Goal: Information Seeking & Learning: Find specific fact

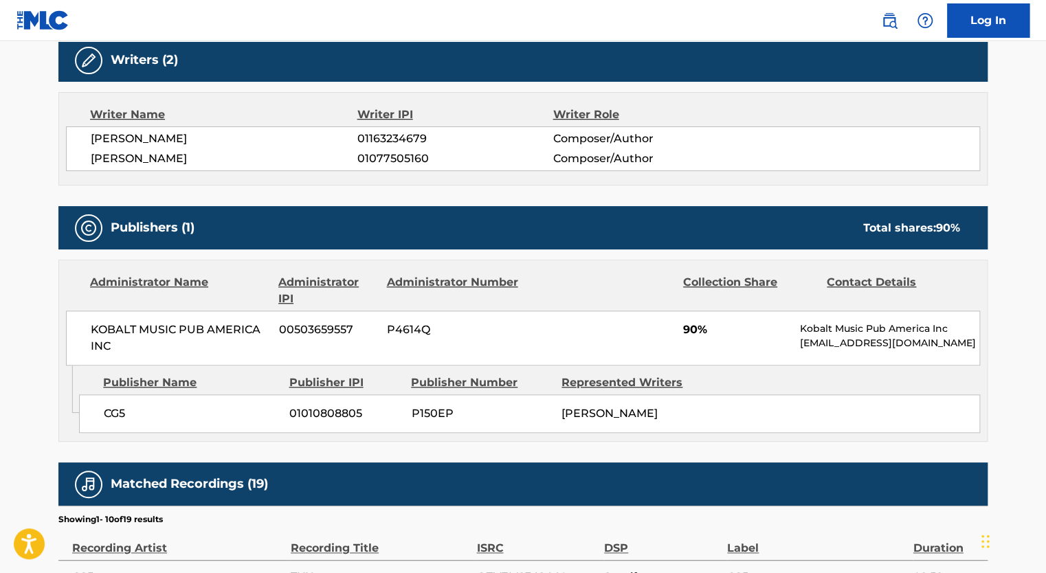
scroll to position [447, 0]
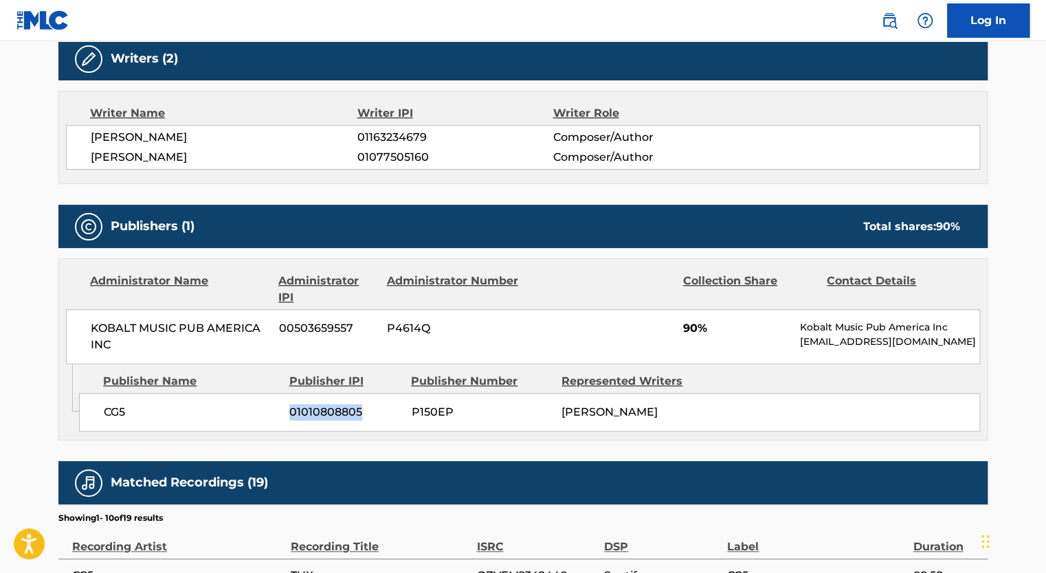
drag, startPoint x: 287, startPoint y: 413, endPoint x: 363, endPoint y: 411, distance: 75.6
click at [363, 411] on div "CG5 01010808805 P150EP [PERSON_NAME]" at bounding box center [529, 412] width 901 height 38
copy span "01010808805"
drag, startPoint x: 350, startPoint y: 134, endPoint x: 429, endPoint y: 136, distance: 79.0
click at [429, 136] on div "[PERSON_NAME] 01163234679 Composer/Author" at bounding box center [535, 137] width 888 height 16
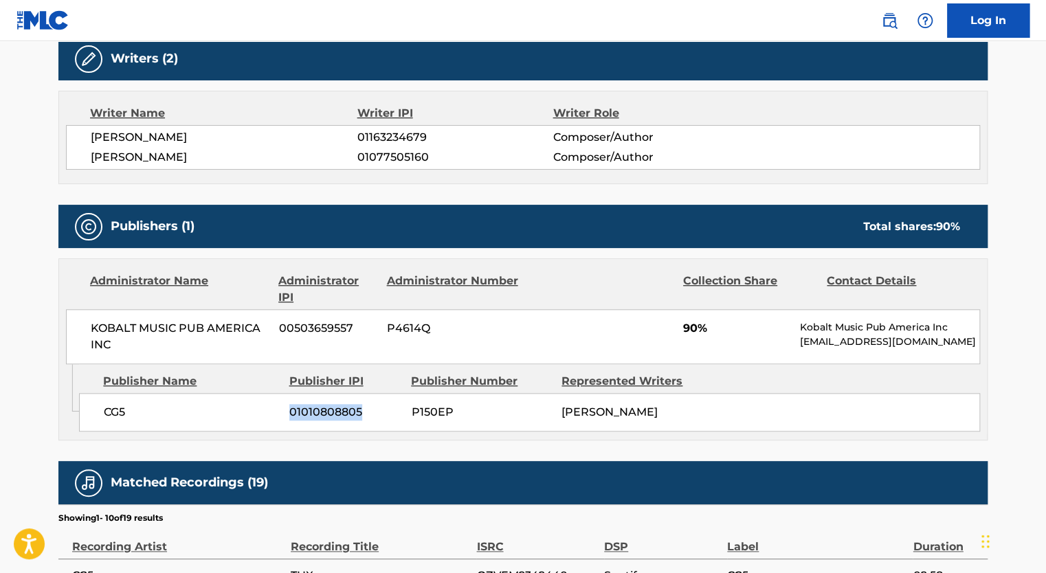
copy div "01163234679"
drag, startPoint x: 354, startPoint y: 155, endPoint x: 437, endPoint y: 164, distance: 83.5
click at [437, 164] on div "[PERSON_NAME] 01077505160 Composer/Author" at bounding box center [535, 157] width 888 height 16
copy div "01077505160"
drag, startPoint x: 357, startPoint y: 137, endPoint x: 436, endPoint y: 130, distance: 80.0
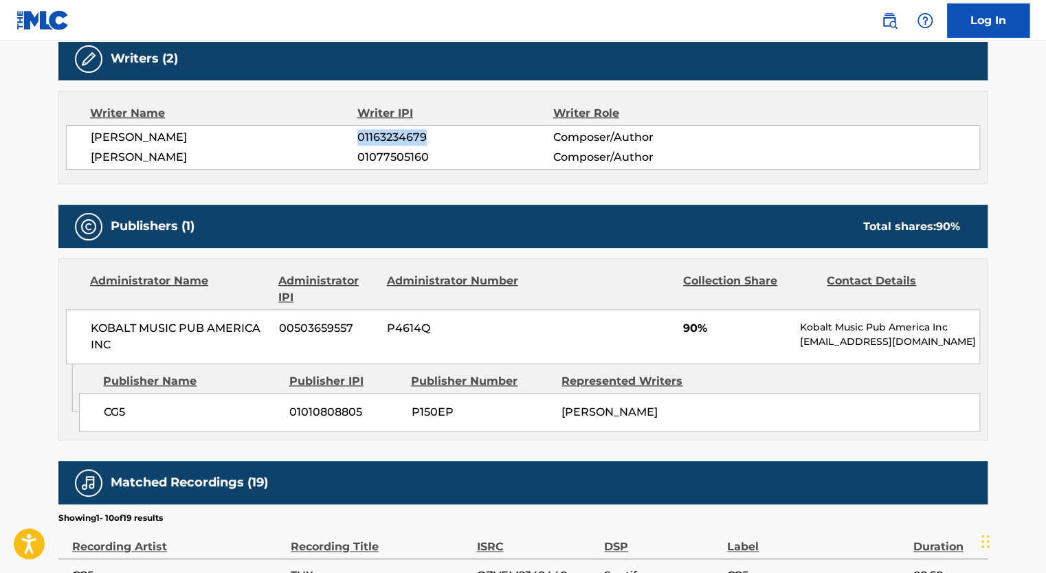
click at [436, 130] on span "01163234679" at bounding box center [454, 137] width 195 height 16
copy span "01163234679"
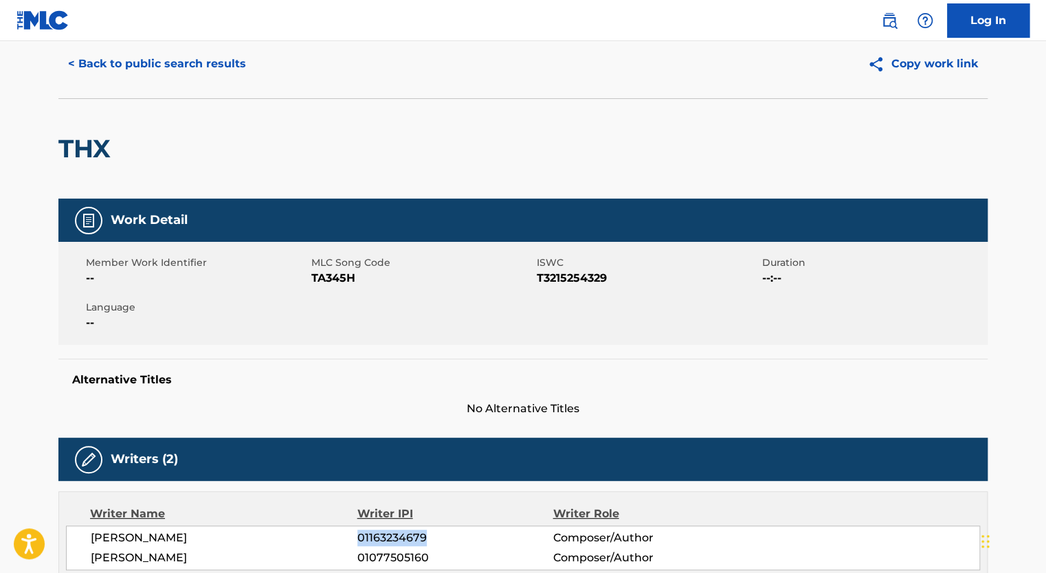
scroll to position [0, 0]
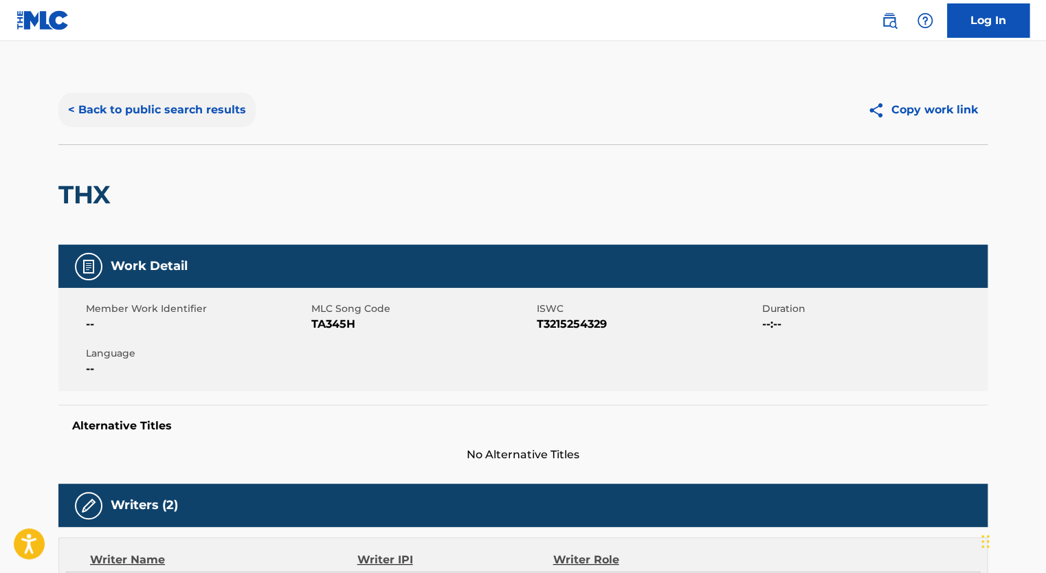
drag, startPoint x: 221, startPoint y: 104, endPoint x: 151, endPoint y: 110, distance: 69.6
click at [151, 110] on button "< Back to public search results" at bounding box center [156, 110] width 197 height 34
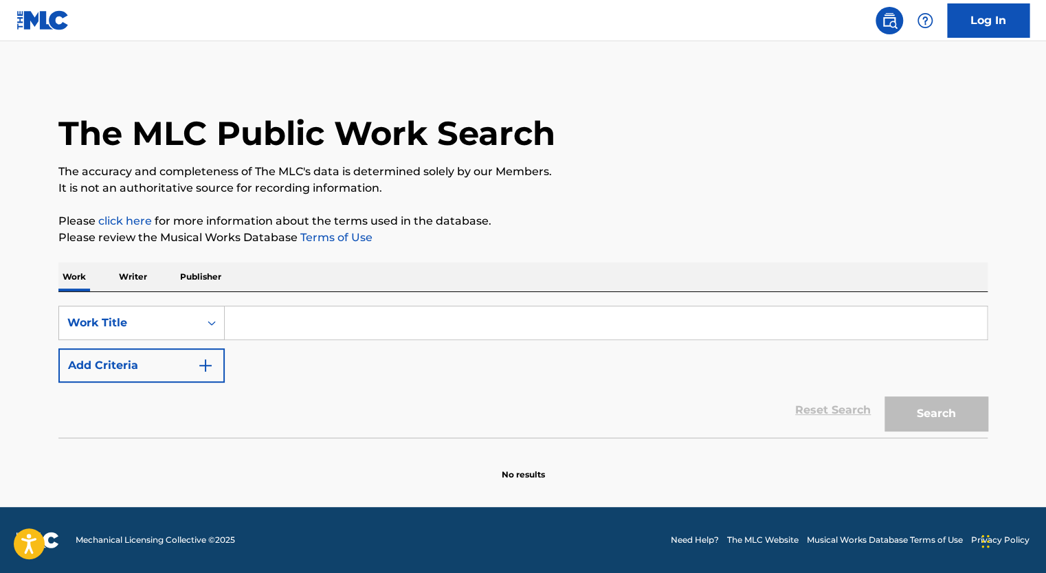
click at [314, 313] on input "Search Form" at bounding box center [606, 322] width 762 height 33
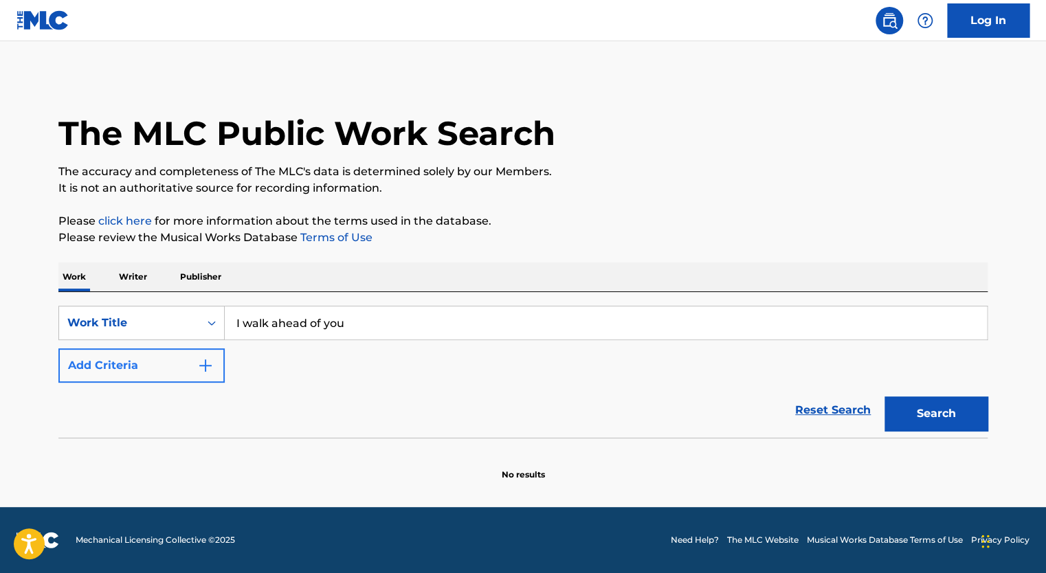
type input "I walk ahead of you"
click at [210, 380] on button "Add Criteria" at bounding box center [141, 365] width 166 height 34
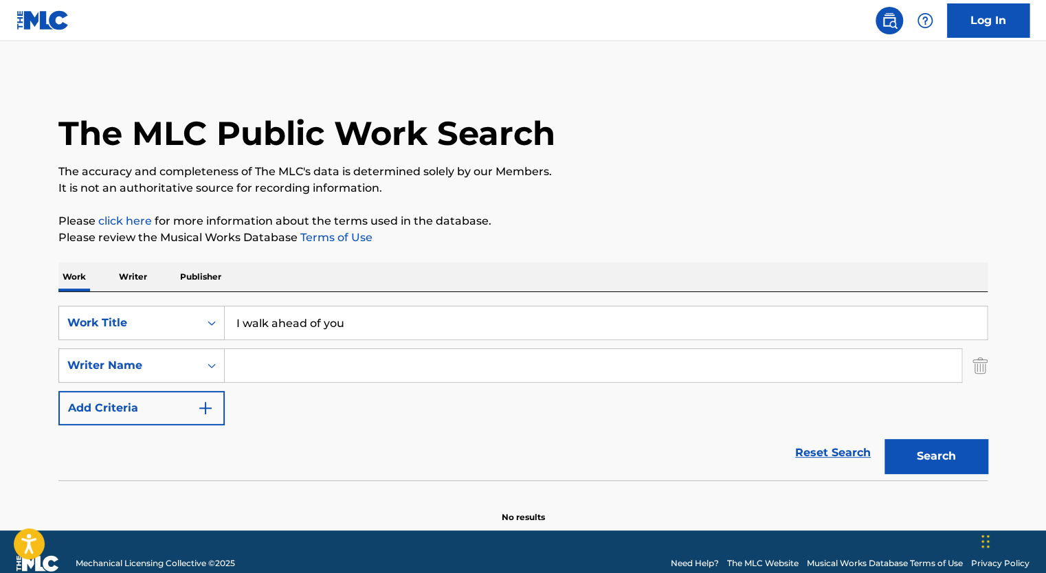
click at [273, 376] on input "Search Form" at bounding box center [593, 365] width 737 height 33
type input "[PERSON_NAME]"
click at [884, 439] on button "Search" at bounding box center [935, 456] width 103 height 34
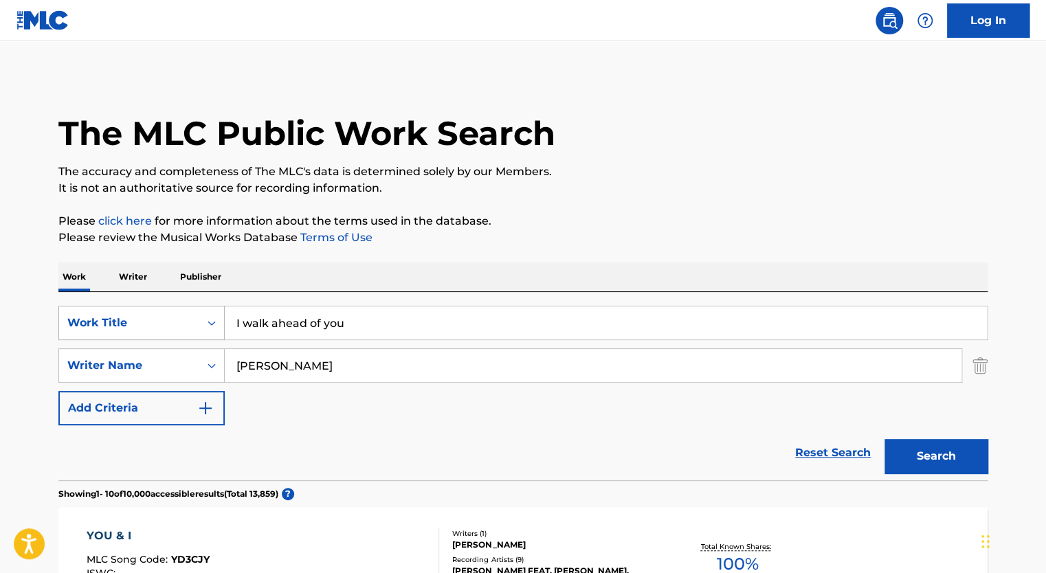
drag, startPoint x: 392, startPoint y: 331, endPoint x: 217, endPoint y: 329, distance: 174.5
click at [217, 329] on div "SearchWithCriteriae3b58994-1a77-43fa-a118-7549c79a28e4 Work Title I walk ahead …" at bounding box center [522, 323] width 929 height 34
type input "[MEDICAL_DATA]"
drag, startPoint x: 267, startPoint y: 353, endPoint x: 223, endPoint y: 355, distance: 43.3
click at [223, 355] on div "SearchWithCriteriad56e4eeb-f65b-418d-97ec-3d2e2a4ecaba Writer Name [PERSON_NAME]" at bounding box center [522, 365] width 929 height 34
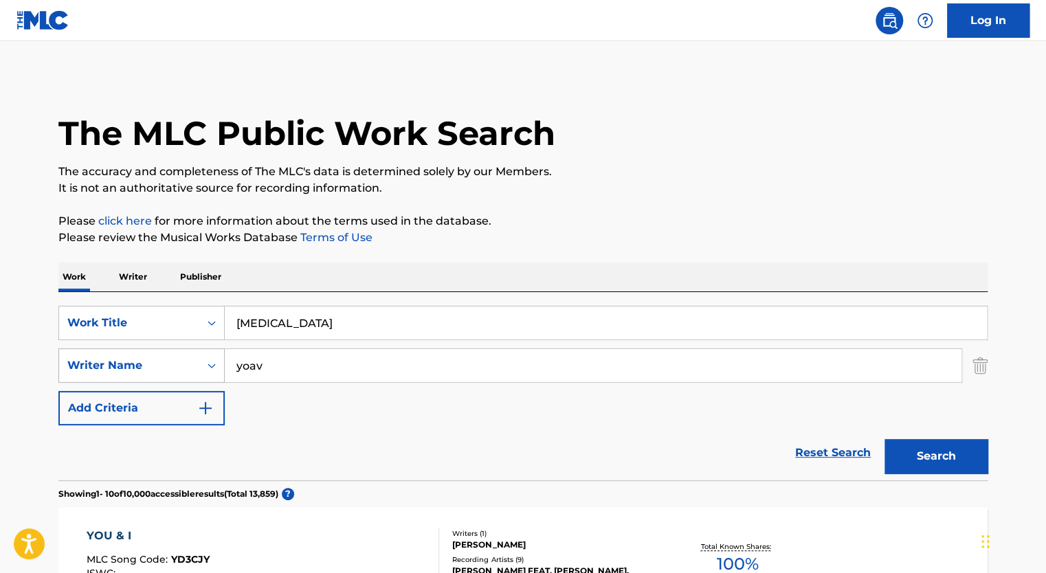
type input "yoav"
click at [884, 439] on button "Search" at bounding box center [935, 456] width 103 height 34
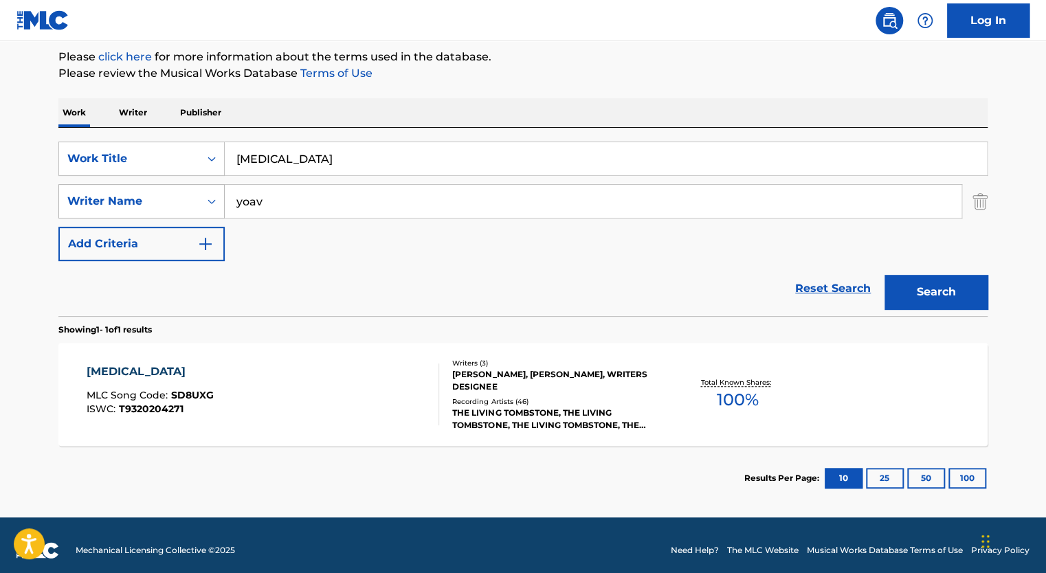
scroll to position [174, 0]
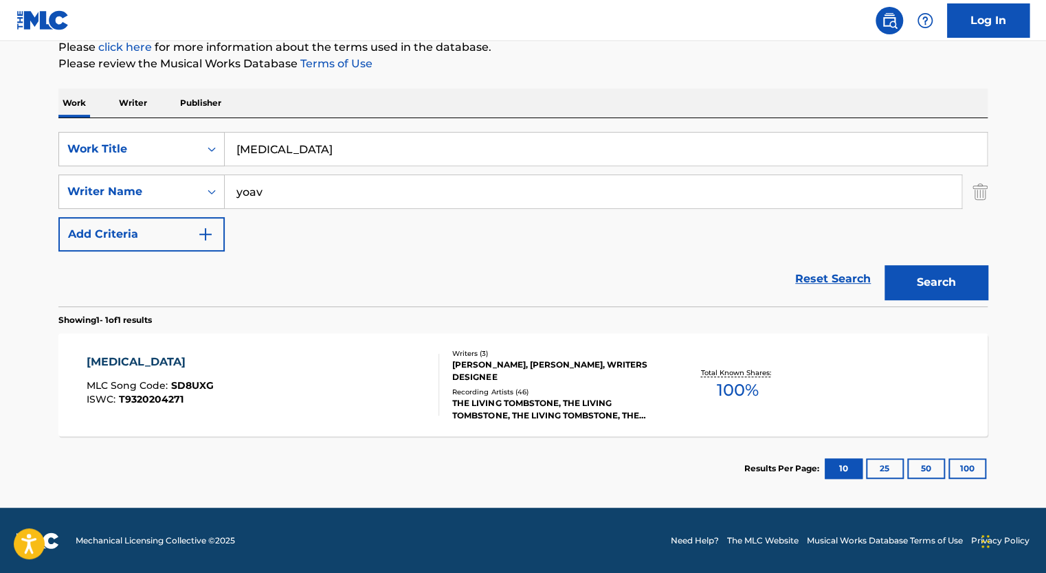
click at [133, 362] on div "[MEDICAL_DATA]" at bounding box center [150, 362] width 127 height 16
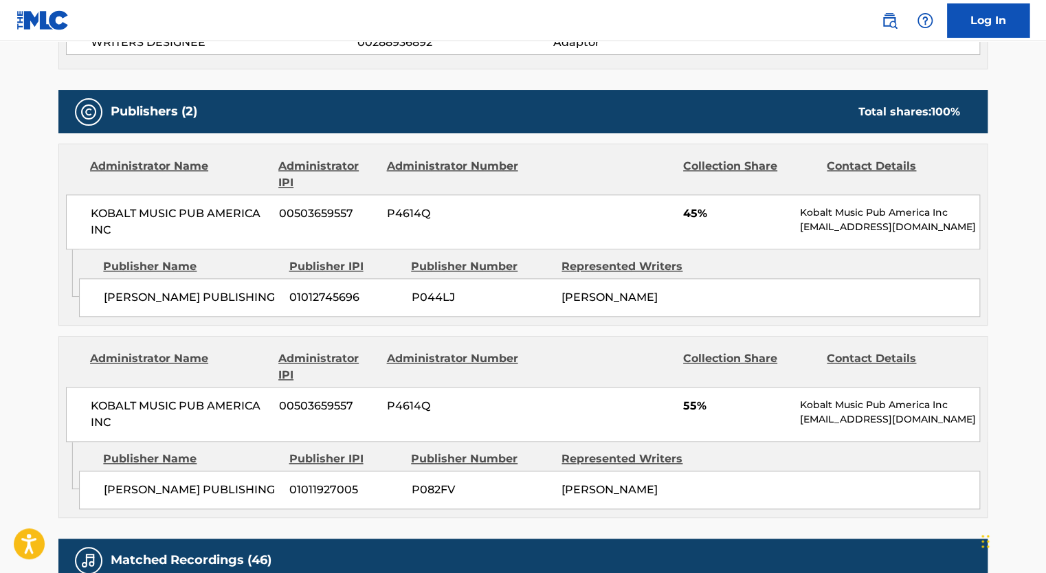
scroll to position [653, 0]
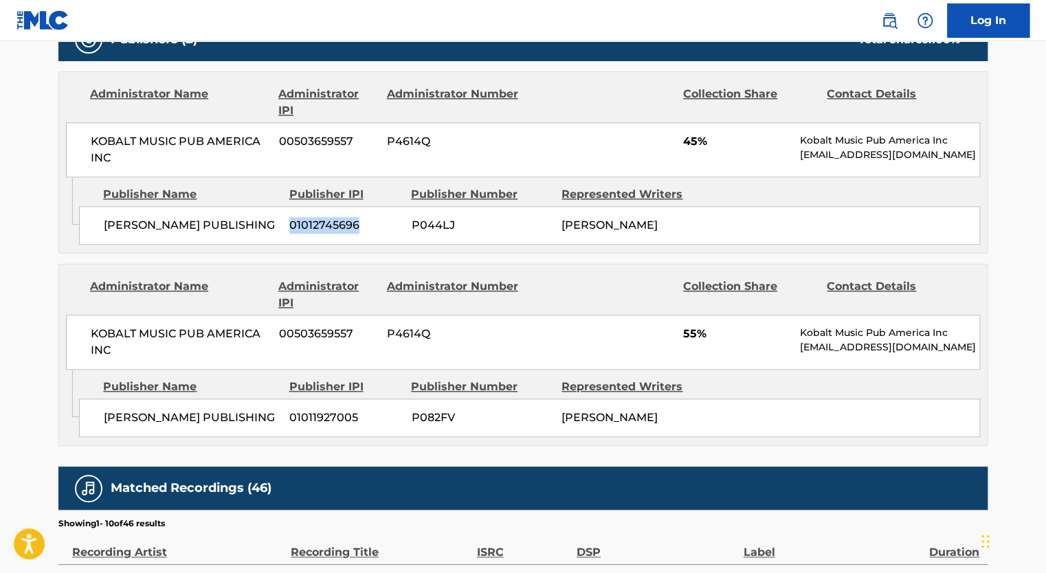
drag, startPoint x: 287, startPoint y: 225, endPoint x: 363, endPoint y: 225, distance: 76.3
click at [363, 225] on div "[PERSON_NAME] PUBLISHING 01012745696 P044LJ [PERSON_NAME]" at bounding box center [529, 225] width 901 height 38
copy span "01012745696"
drag, startPoint x: 290, startPoint y: 416, endPoint x: 366, endPoint y: 414, distance: 76.3
click at [366, 414] on span "01011927005" at bounding box center [344, 418] width 111 height 16
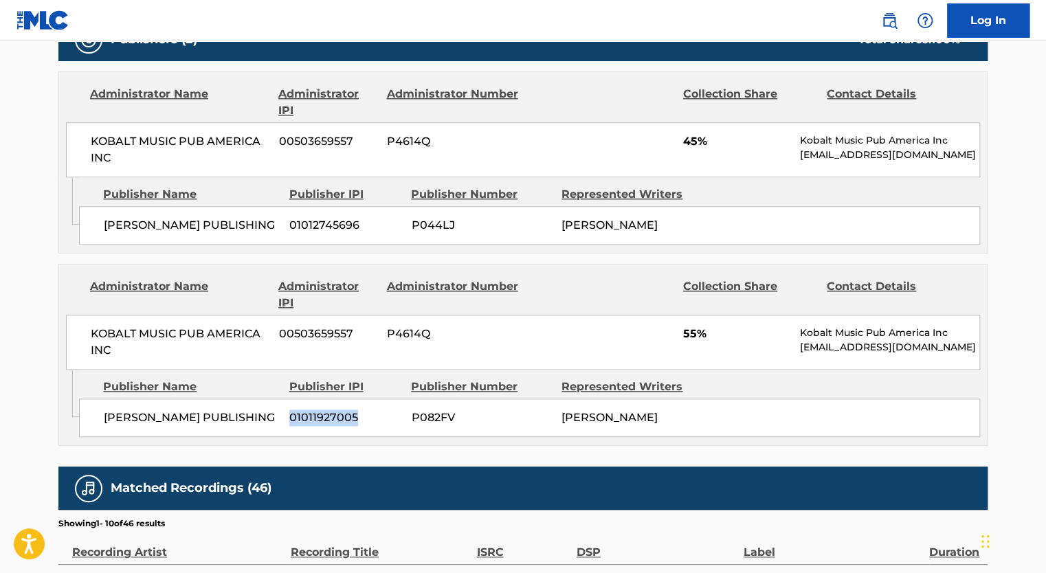
copy span "01011927005"
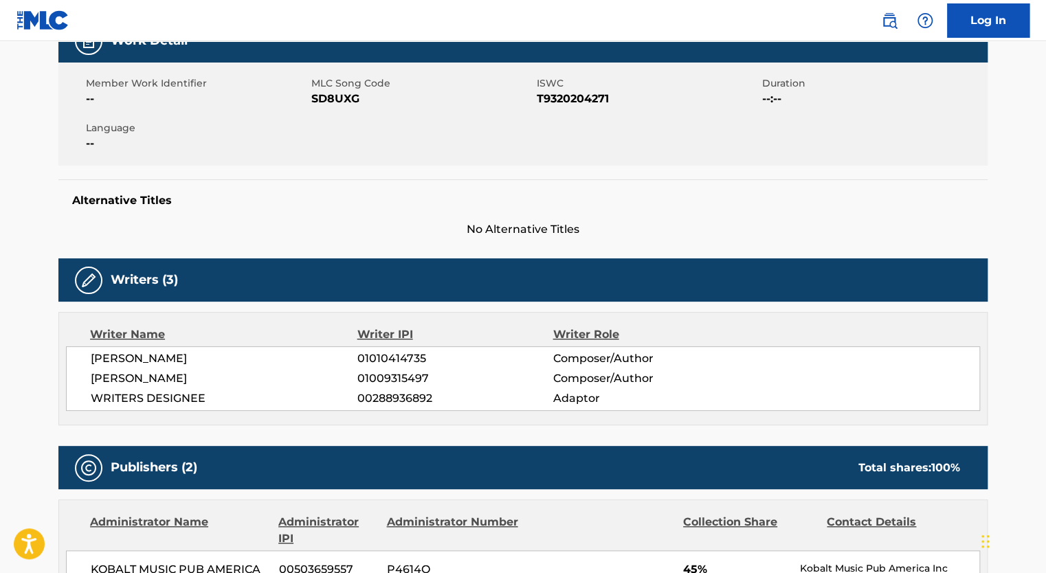
scroll to position [233, 0]
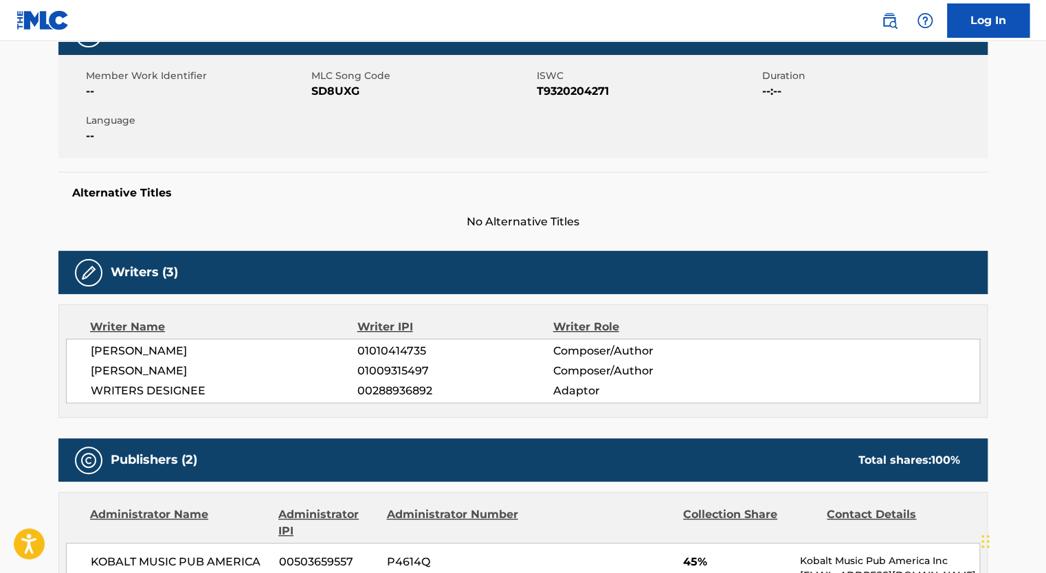
drag, startPoint x: 355, startPoint y: 350, endPoint x: 456, endPoint y: 346, distance: 101.8
click at [456, 346] on div "[PERSON_NAME] 01010414735 Composer/Author" at bounding box center [535, 351] width 888 height 16
copy div "01010414735"
drag, startPoint x: 351, startPoint y: 368, endPoint x: 436, endPoint y: 372, distance: 84.6
click at [436, 372] on div "[PERSON_NAME] 01009315497 Composer/Author" at bounding box center [535, 371] width 888 height 16
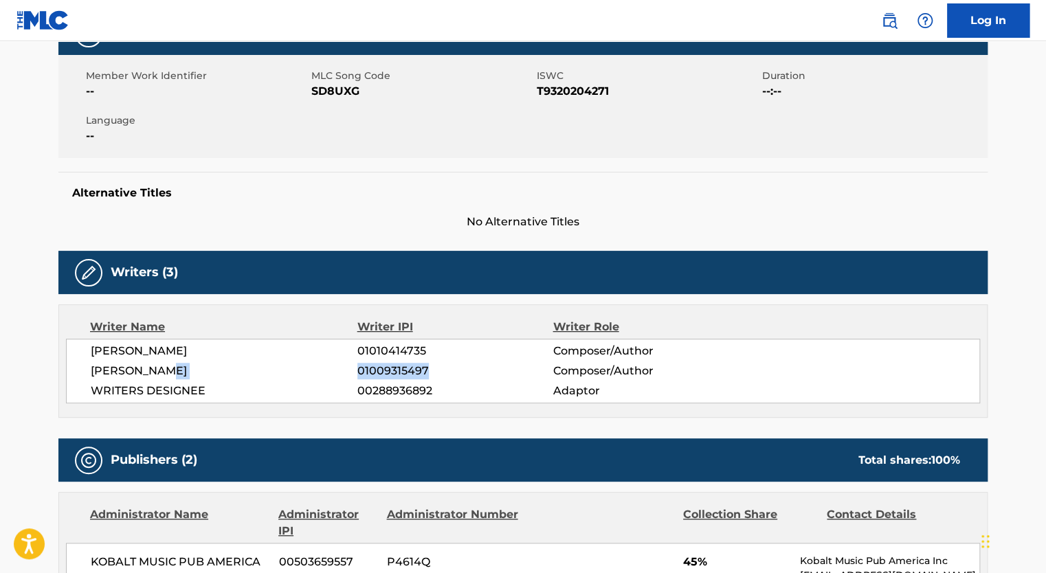
copy div "01009315497"
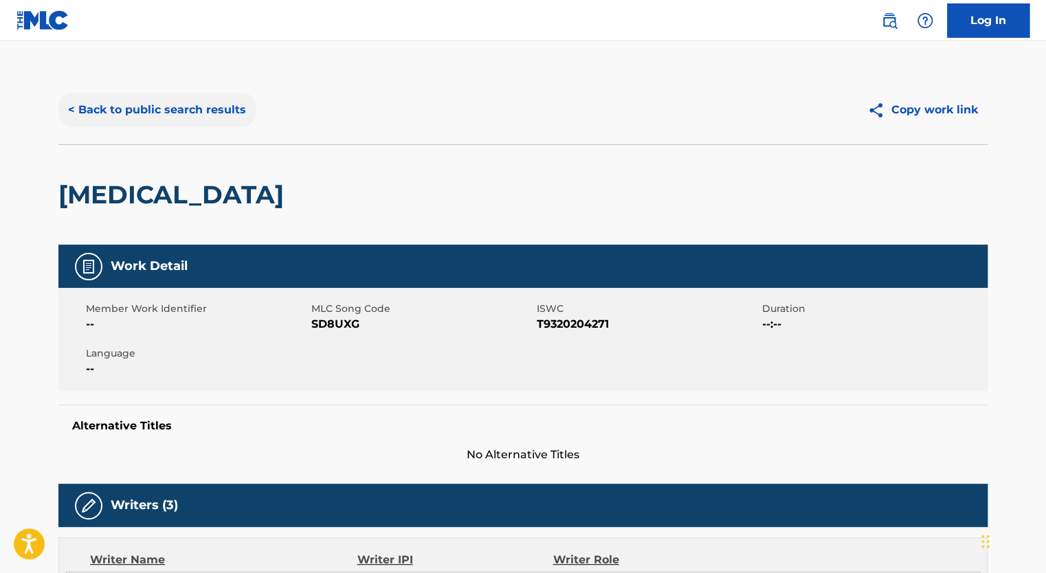
click at [146, 114] on button "< Back to public search results" at bounding box center [156, 110] width 197 height 34
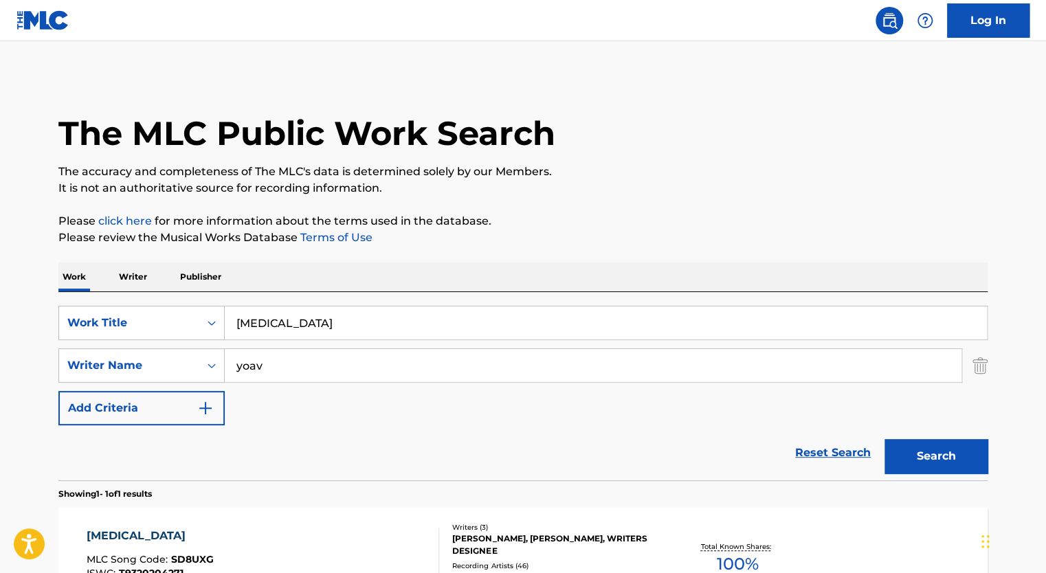
scroll to position [96, 0]
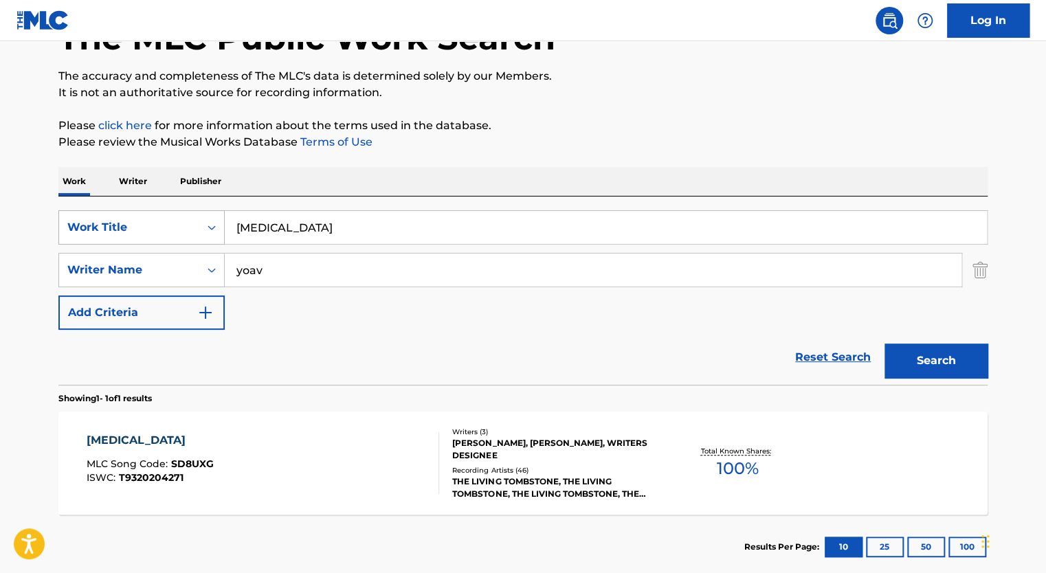
drag, startPoint x: 304, startPoint y: 240, endPoint x: 220, endPoint y: 216, distance: 87.4
click at [220, 216] on div "SearchWithCriteriae3b58994-1a77-43fa-a118-7549c79a28e4 Work Title [MEDICAL_DATA]" at bounding box center [522, 227] width 929 height 34
type input "sick"
drag, startPoint x: 307, startPoint y: 270, endPoint x: 212, endPoint y: 246, distance: 98.5
click at [212, 246] on div "SearchWithCriteriae3b58994-1a77-43fa-a118-7549c79a28e4 Work Title sick SearchWi…" at bounding box center [522, 270] width 929 height 120
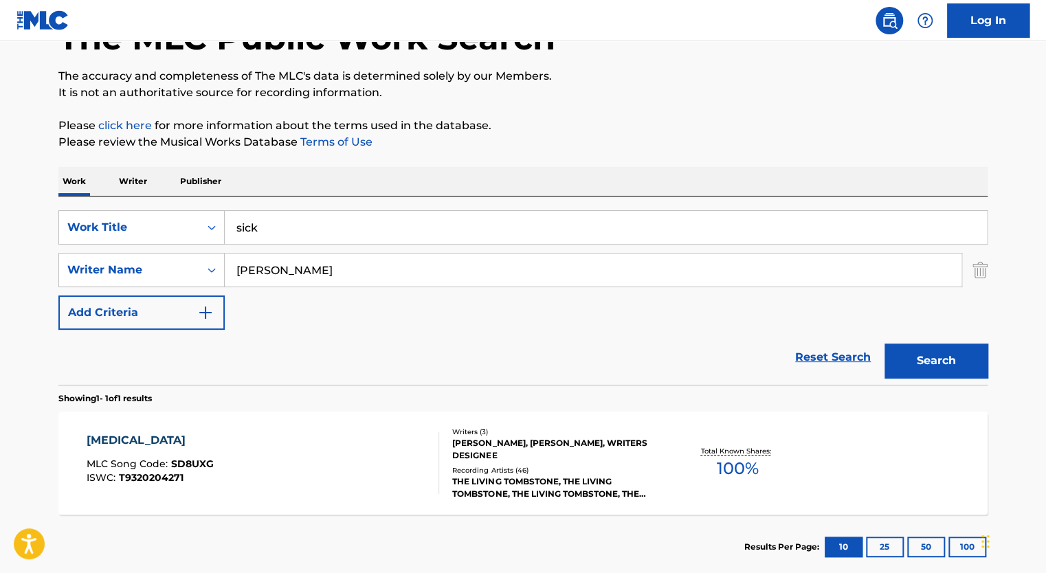
click at [884, 344] on button "Search" at bounding box center [935, 361] width 103 height 34
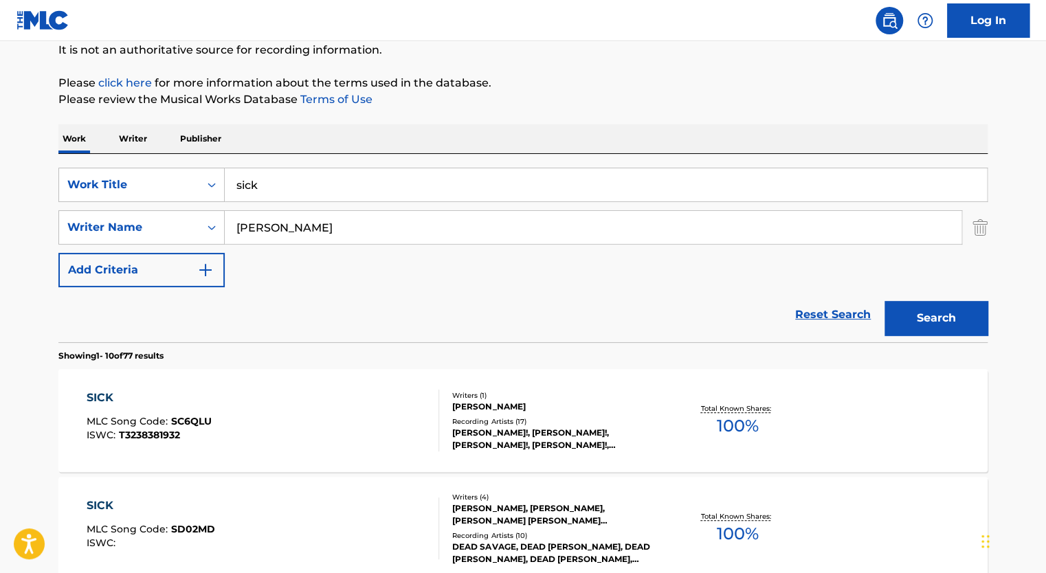
scroll to position [136, 0]
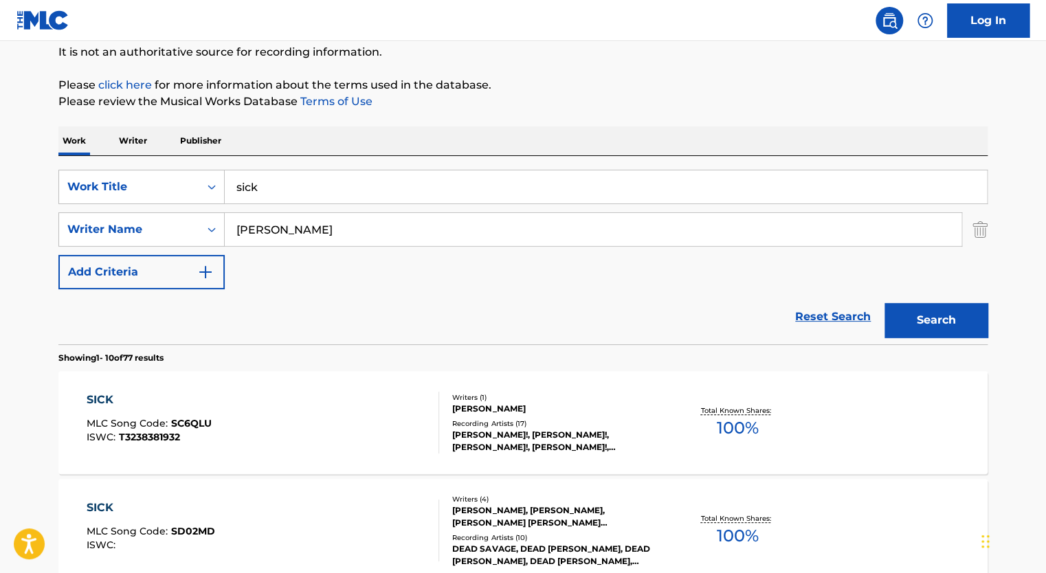
type input "[PERSON_NAME]"
click at [884, 303] on button "Search" at bounding box center [935, 320] width 103 height 34
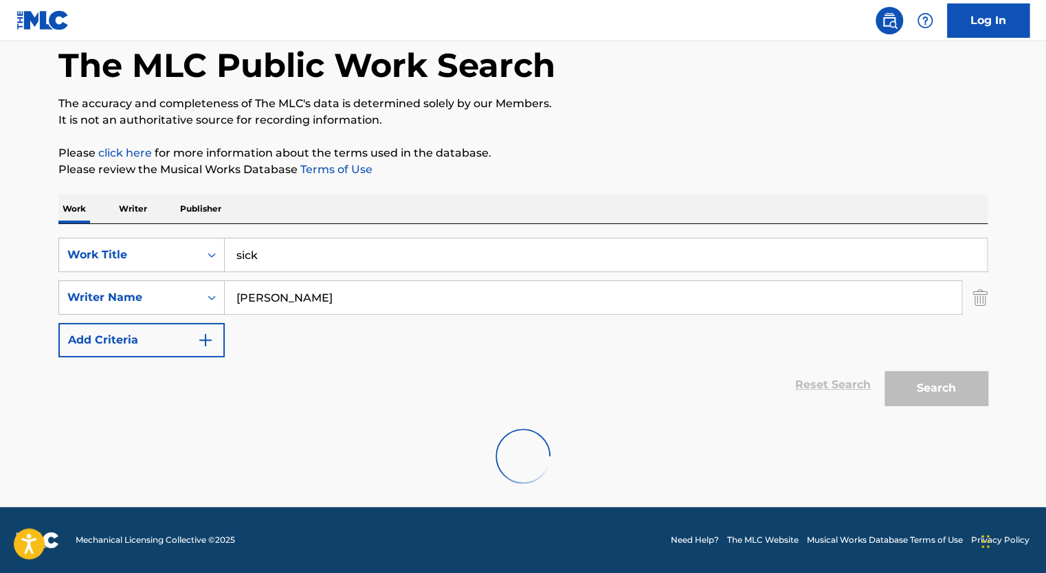
scroll to position [23, 0]
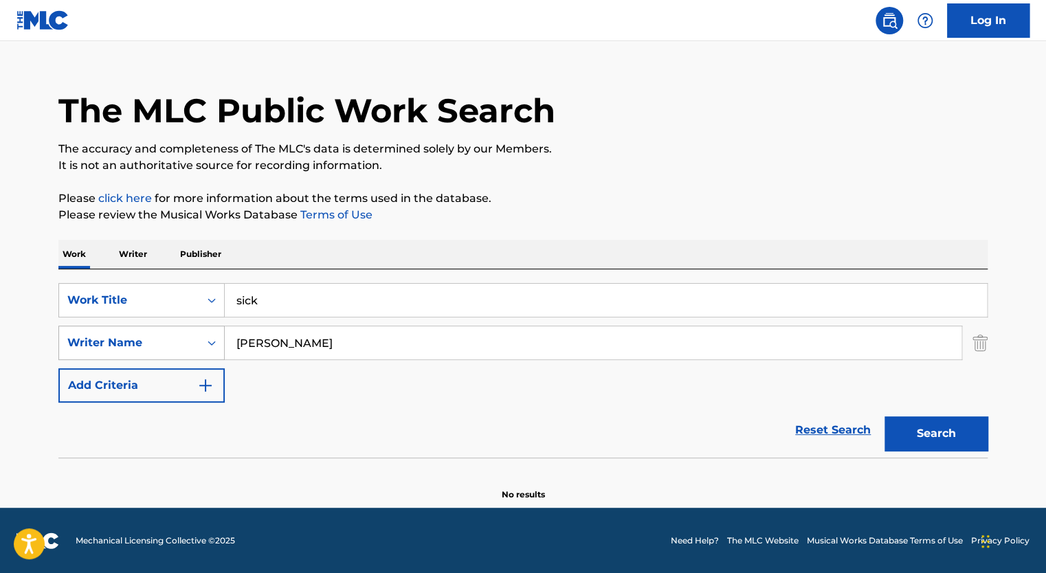
drag, startPoint x: 390, startPoint y: 345, endPoint x: 216, endPoint y: 342, distance: 173.9
click at [216, 342] on div "SearchWithCriteriad56e4eeb-f65b-418d-97ec-3d2e2a4ecaba Writer Name [PERSON_NAME]" at bounding box center [522, 343] width 929 height 34
type input "the boys"
click at [884, 416] on button "Search" at bounding box center [935, 433] width 103 height 34
drag, startPoint x: 278, startPoint y: 349, endPoint x: 225, endPoint y: 335, distance: 54.0
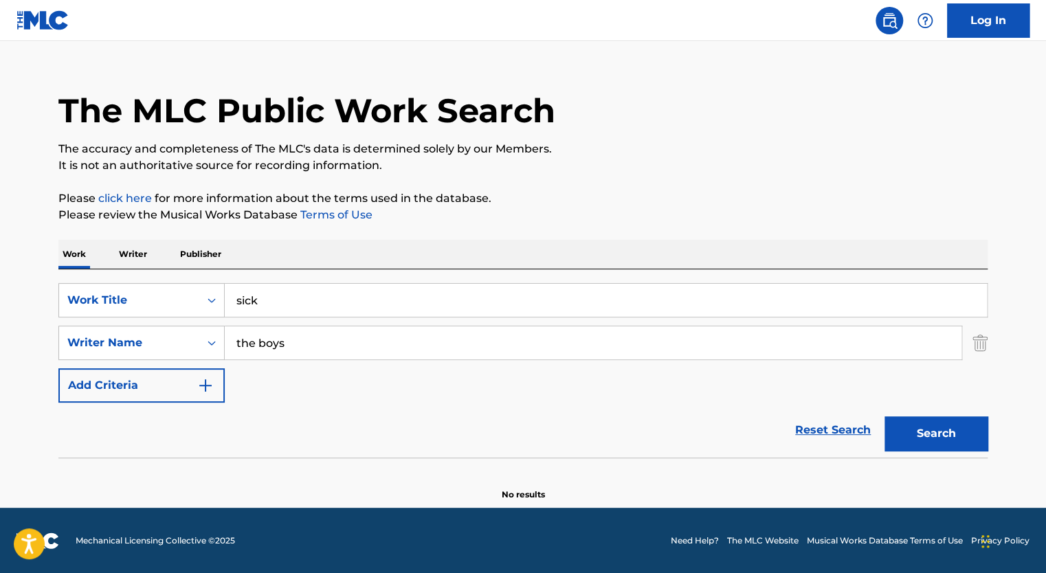
click at [225, 335] on input "the boys" at bounding box center [593, 342] width 737 height 33
type input "[PERSON_NAME]"
click at [884, 416] on button "Search" at bounding box center [935, 433] width 103 height 34
drag, startPoint x: 301, startPoint y: 318, endPoint x: 258, endPoint y: 304, distance: 45.0
click at [258, 304] on div "SearchWithCriteriae3b58994-1a77-43fa-a118-7549c79a28e4 Work Title sick SearchWi…" at bounding box center [522, 343] width 929 height 120
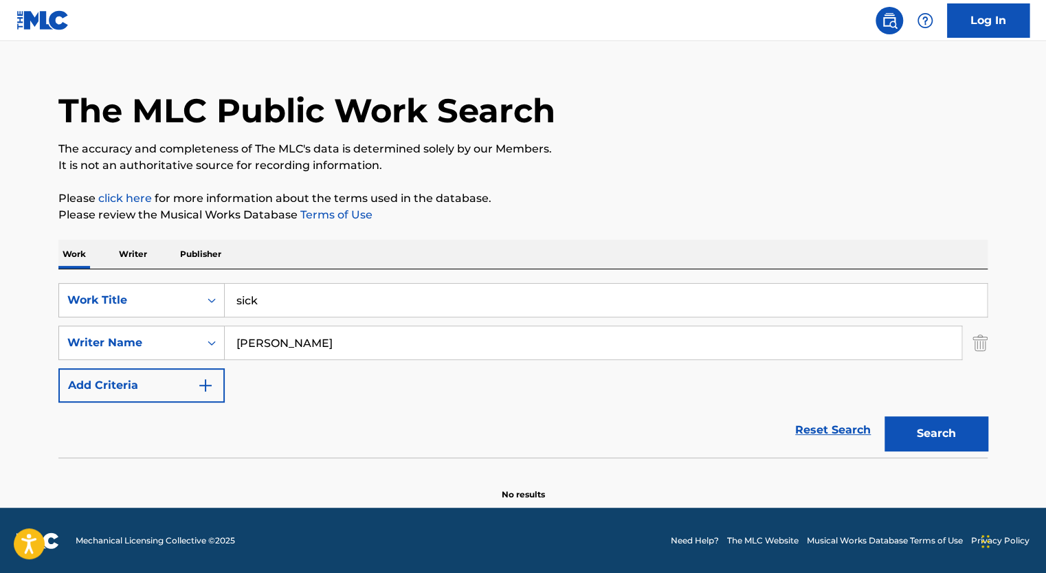
drag, startPoint x: 291, startPoint y: 306, endPoint x: 224, endPoint y: 300, distance: 67.6
click at [225, 300] on input "sick" at bounding box center [606, 300] width 762 height 33
type input "no no square"
drag, startPoint x: 320, startPoint y: 339, endPoint x: 173, endPoint y: 331, distance: 146.6
click at [173, 331] on div "SearchWithCriteriad56e4eeb-f65b-418d-97ec-3d2e2a4ecaba Writer Name [PERSON_NAME]" at bounding box center [522, 343] width 929 height 34
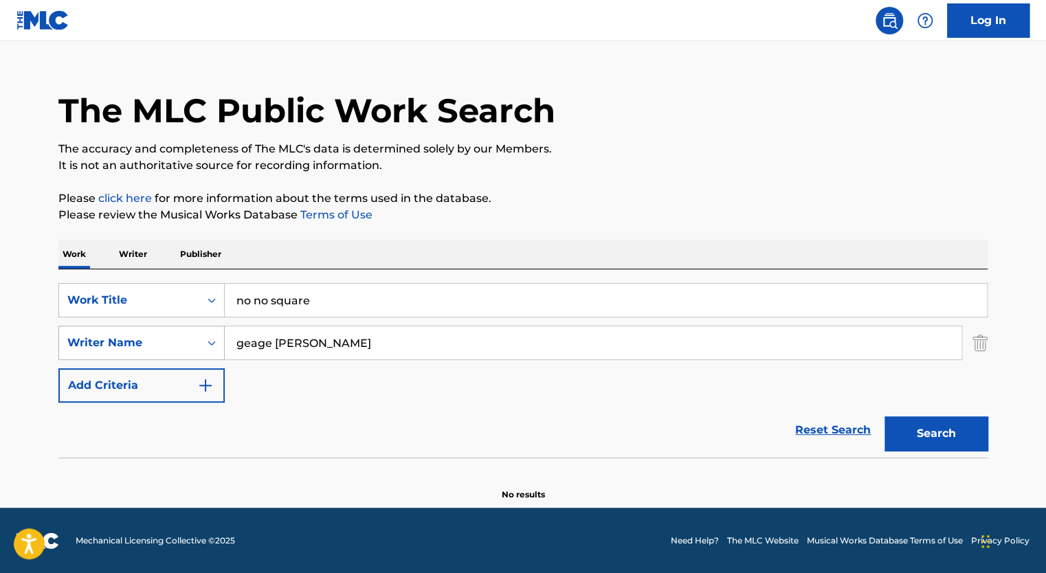
click at [884, 416] on button "Search" at bounding box center [935, 433] width 103 height 34
drag, startPoint x: 359, startPoint y: 355, endPoint x: 191, endPoint y: 332, distance: 169.2
click at [191, 332] on div "SearchWithCriteriad56e4eeb-f65b-418d-97ec-3d2e2a4ecaba Writer Name [PERSON_NAME]" at bounding box center [522, 343] width 929 height 34
type input "[PERSON_NAME]"
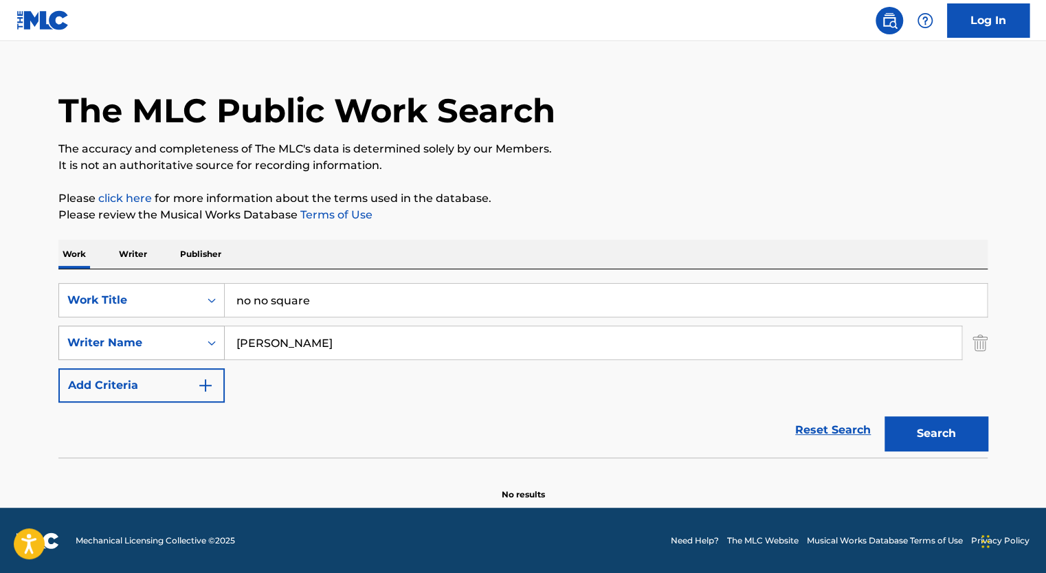
click at [884, 416] on button "Search" at bounding box center [935, 433] width 103 height 34
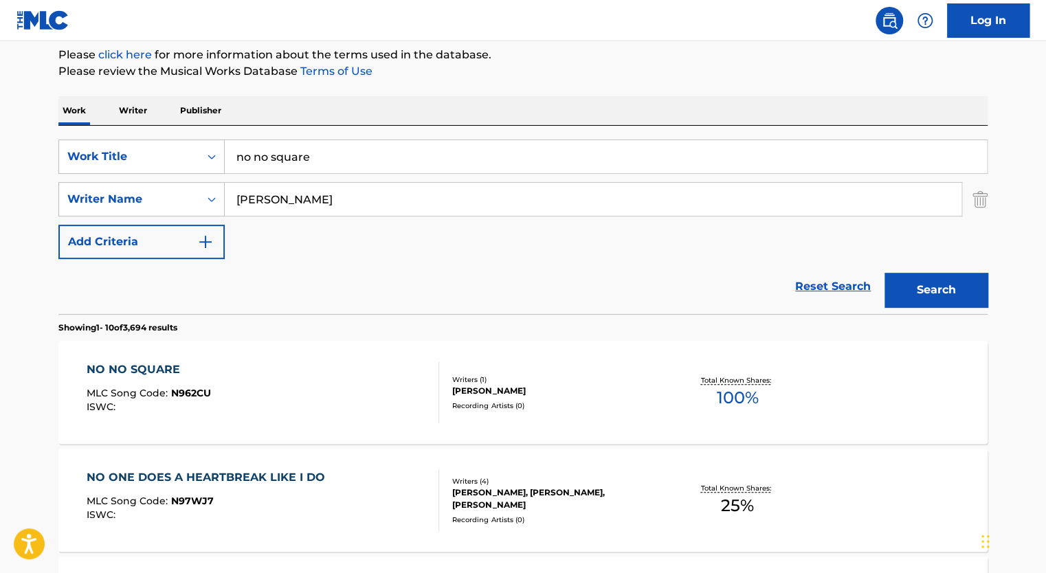
scroll to position [183, 0]
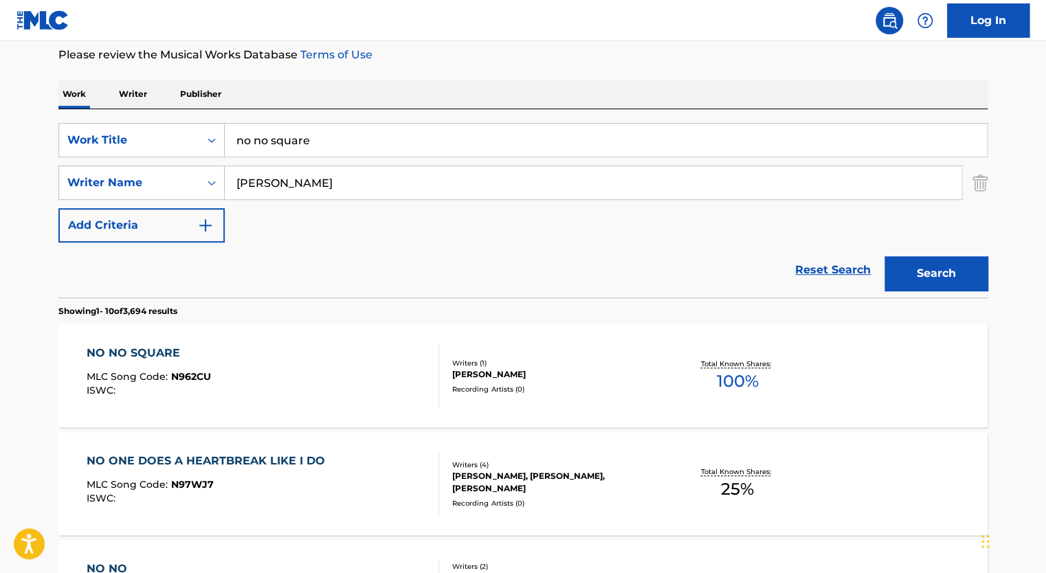
click at [159, 343] on div "NO NO SQUARE MLC Song Code : N962CU ISWC : Writers ( 1 ) [PERSON_NAME] Recordin…" at bounding box center [522, 375] width 929 height 103
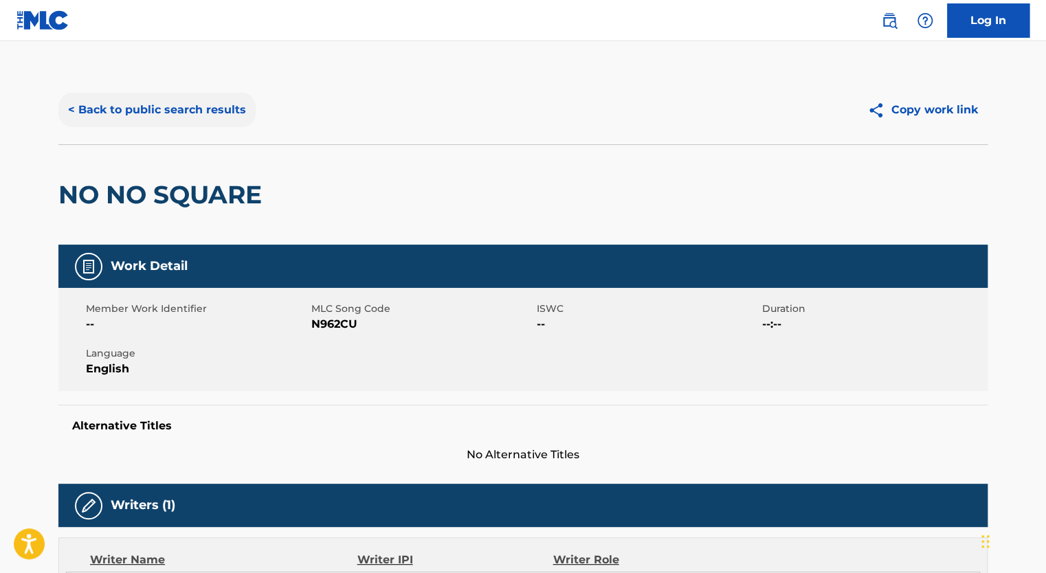
click at [113, 107] on button "< Back to public search results" at bounding box center [156, 110] width 197 height 34
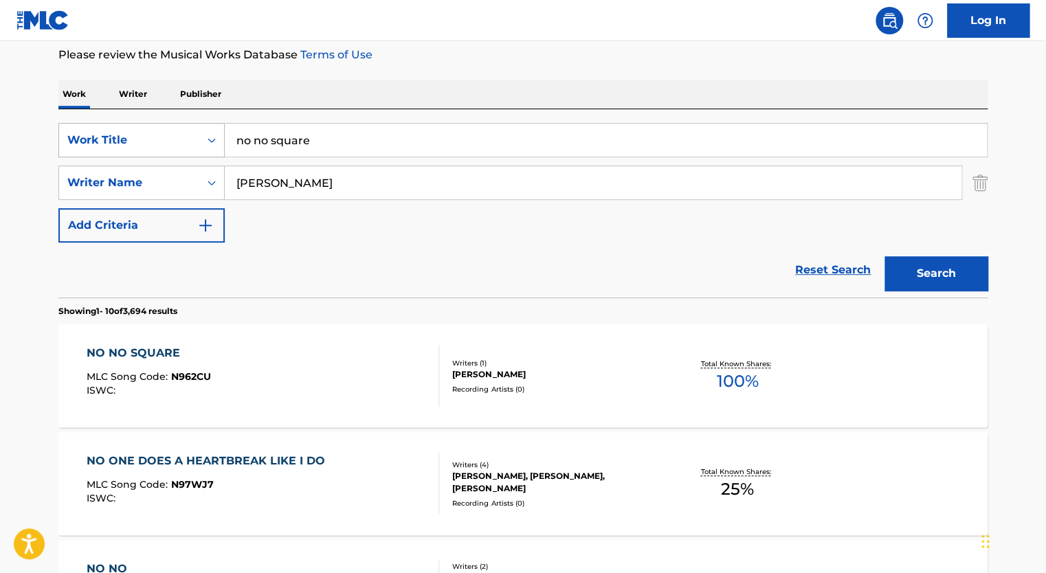
drag, startPoint x: 352, startPoint y: 144, endPoint x: 212, endPoint y: 142, distance: 140.2
click at [212, 142] on div "SearchWithCriteriae3b58994-1a77-43fa-a118-7549c79a28e4 Work Title no no square" at bounding box center [522, 140] width 929 height 34
click at [884, 256] on button "Search" at bounding box center [935, 273] width 103 height 34
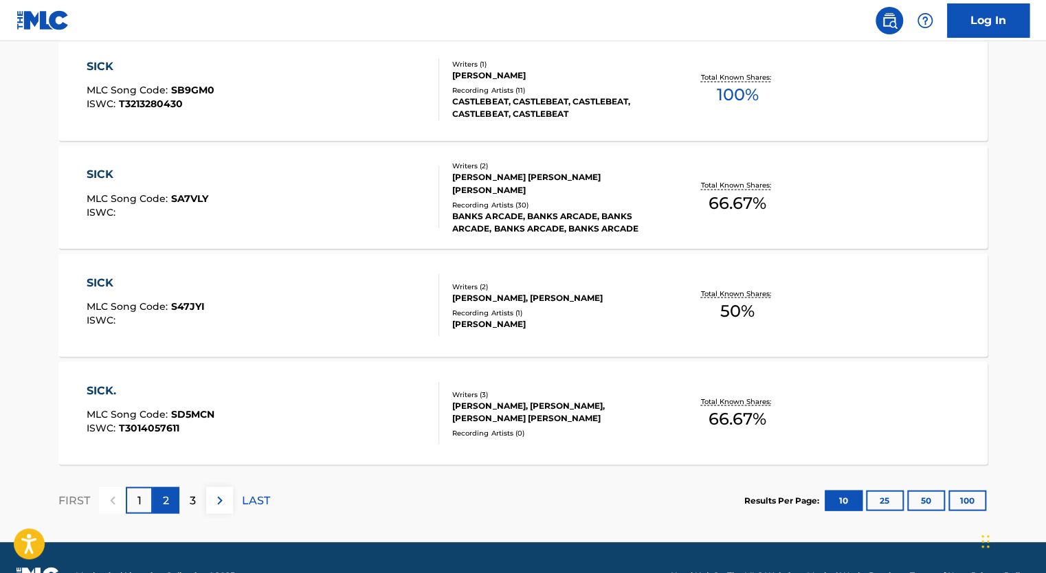
click at [169, 500] on div "2" at bounding box center [166, 499] width 27 height 27
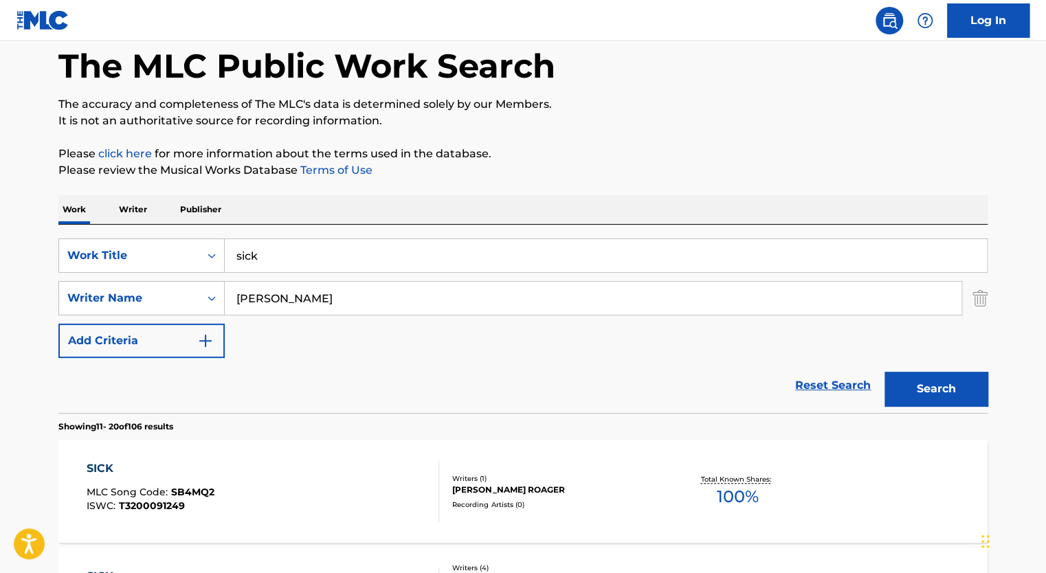
scroll to position [1117, 0]
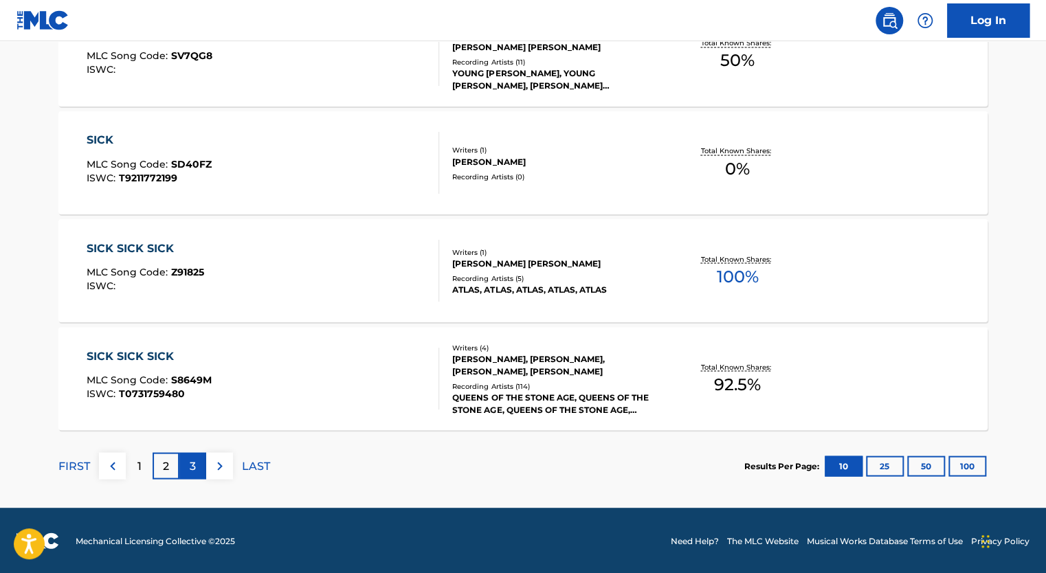
click at [188, 464] on div "3" at bounding box center [192, 465] width 27 height 27
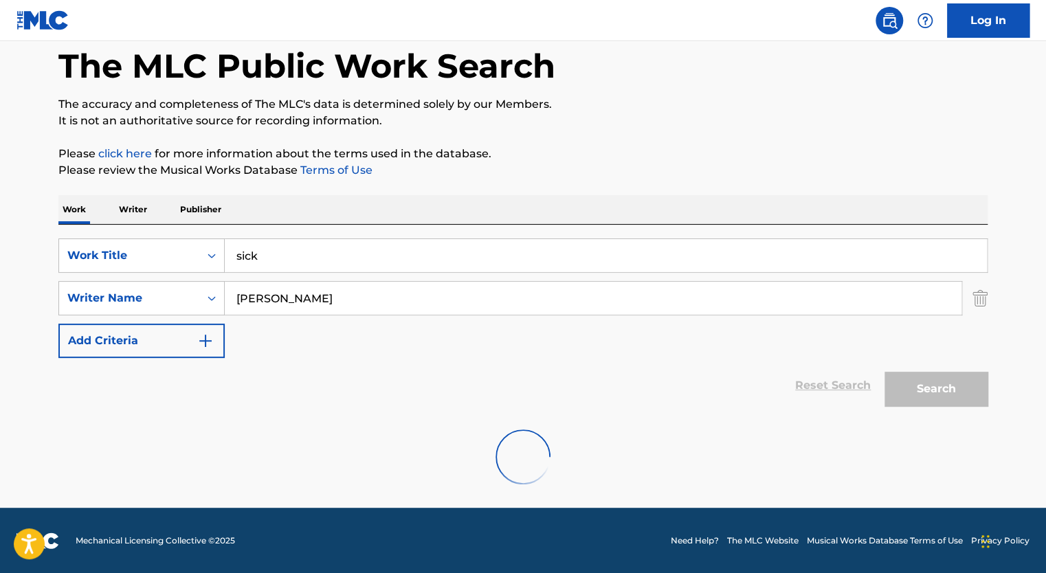
scroll to position [1151, 0]
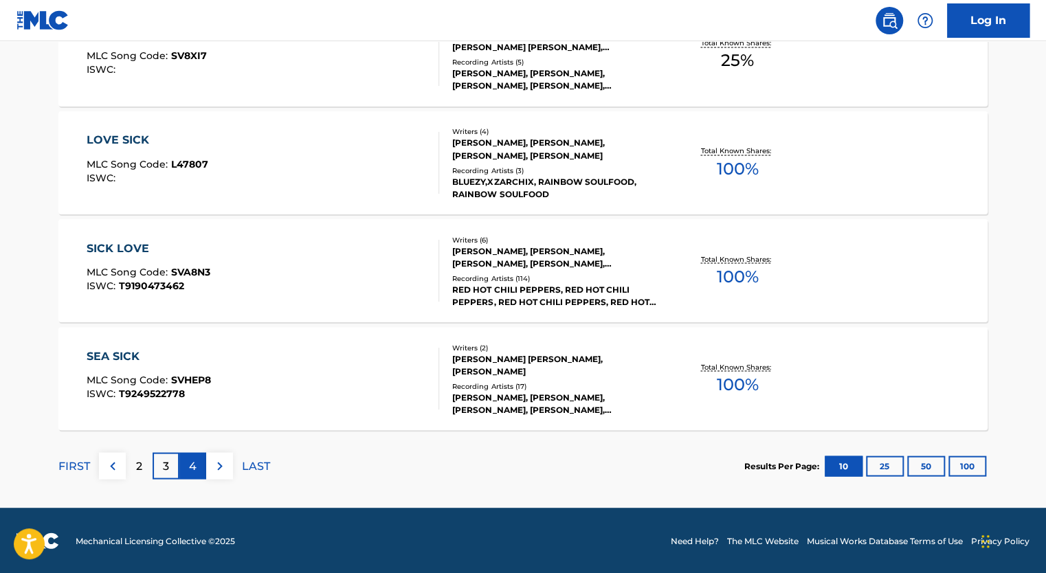
click at [189, 458] on p "4" at bounding box center [193, 466] width 8 height 16
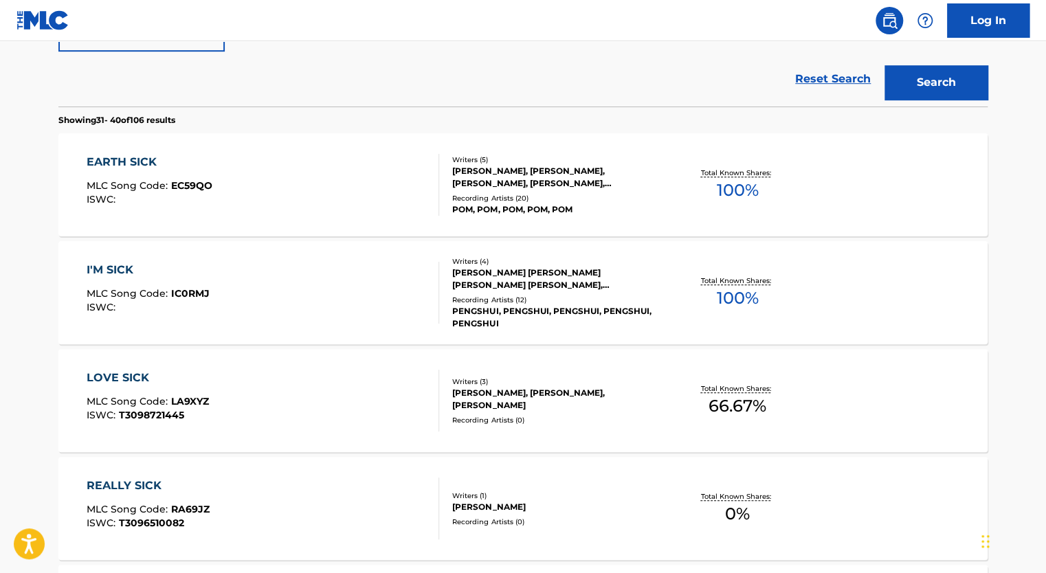
scroll to position [0, 0]
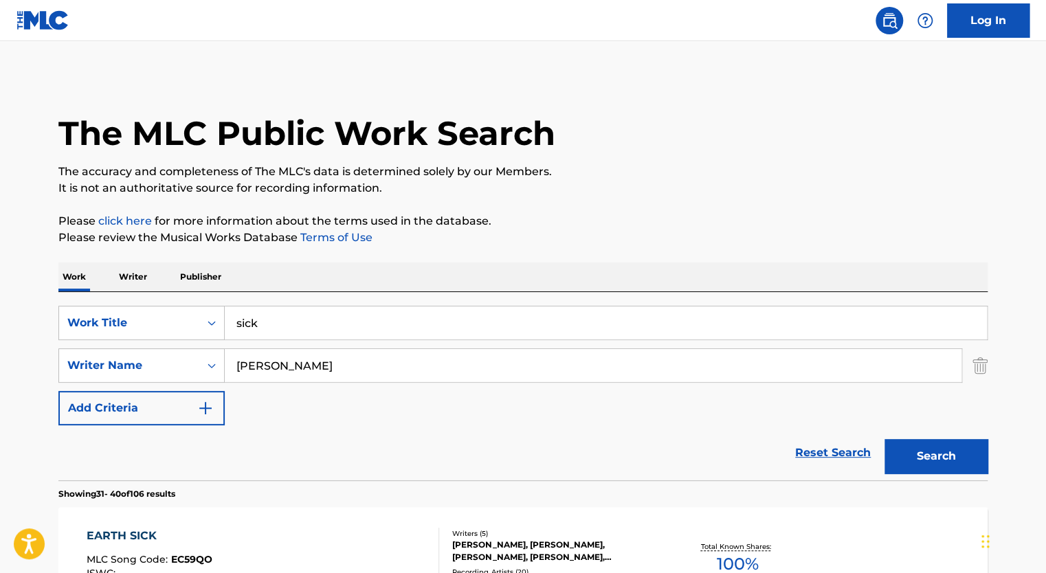
click at [241, 326] on input "sick" at bounding box center [606, 322] width 762 height 33
type input "Sick"
click at [266, 361] on input "[PERSON_NAME]" at bounding box center [593, 365] width 737 height 33
click at [884, 439] on button "Search" at bounding box center [935, 456] width 103 height 34
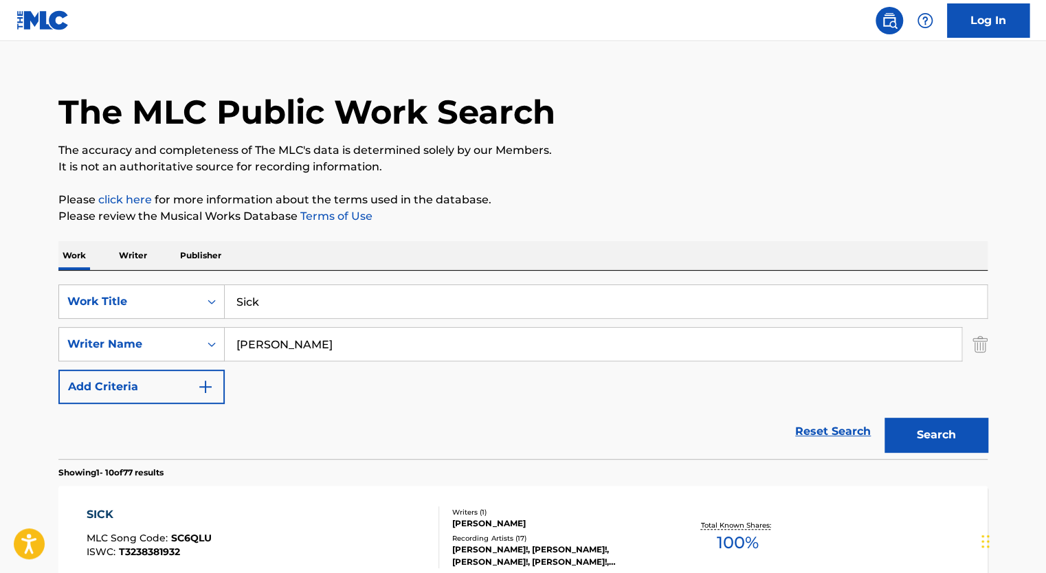
scroll to position [21, 0]
click at [884, 418] on button "Search" at bounding box center [935, 435] width 103 height 34
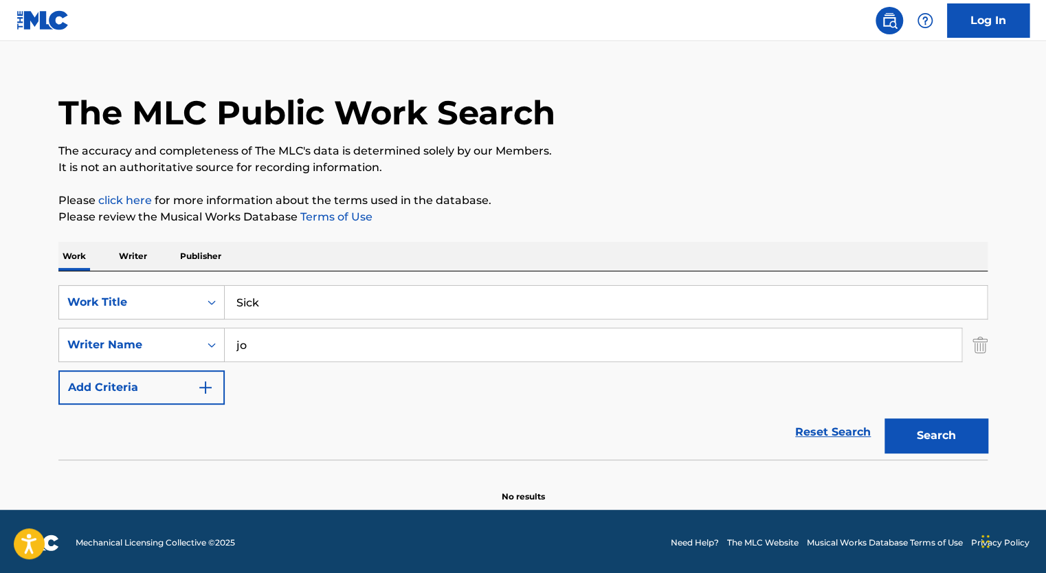
type input "j"
type input "grant etzger"
click at [884, 418] on button "Search" at bounding box center [935, 435] width 103 height 34
